Goal: Task Accomplishment & Management: Use online tool/utility

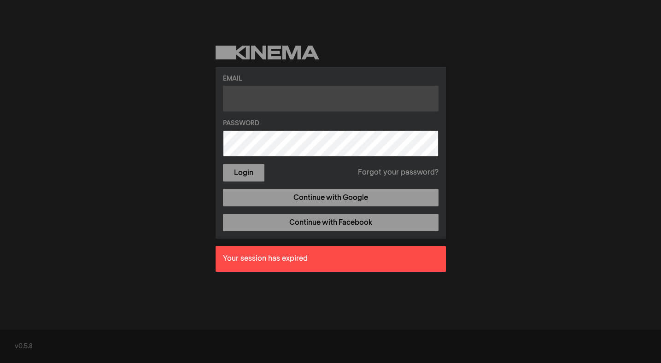
click at [294, 102] on input "text" at bounding box center [330, 99] width 215 height 26
type input "m.malleycampos@cinevientos.com"
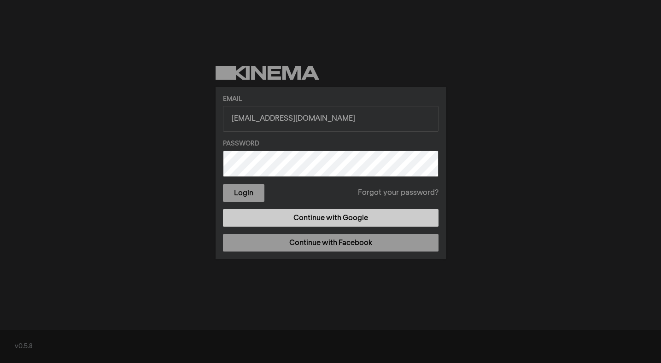
click at [337, 220] on link "Continue with Google" at bounding box center [330, 217] width 215 height 17
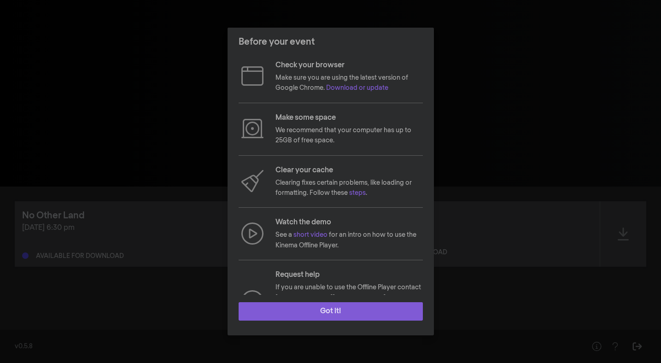
click at [344, 307] on button "Got it!" at bounding box center [330, 311] width 184 height 18
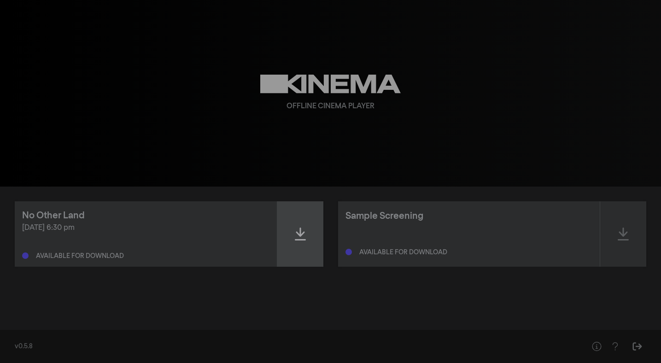
click at [302, 238] on icon at bounding box center [300, 233] width 11 height 15
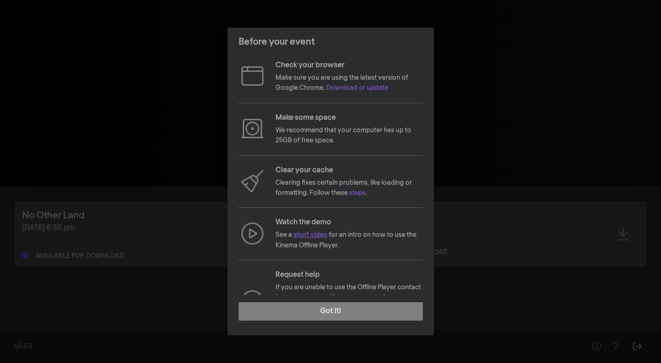
click at [316, 236] on link "short video" at bounding box center [310, 235] width 34 height 6
